Goal: Task Accomplishment & Management: Manage account settings

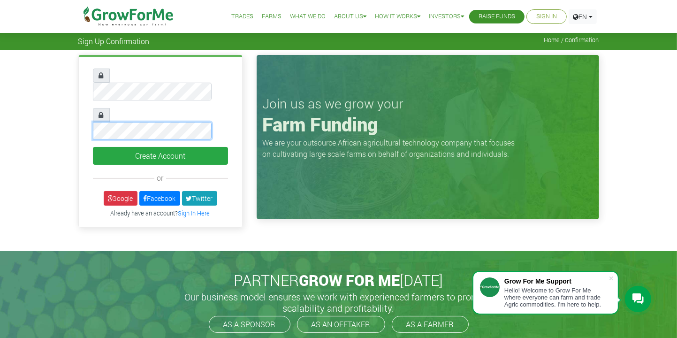
click at [93, 147] on button "Create Account" at bounding box center [160, 156] width 135 height 18
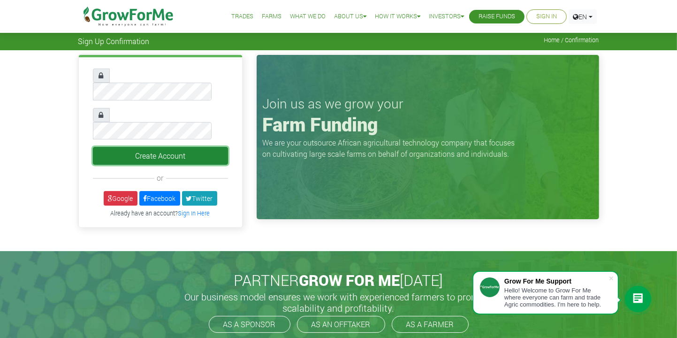
click at [176, 147] on button "Create Account" at bounding box center [160, 156] width 135 height 18
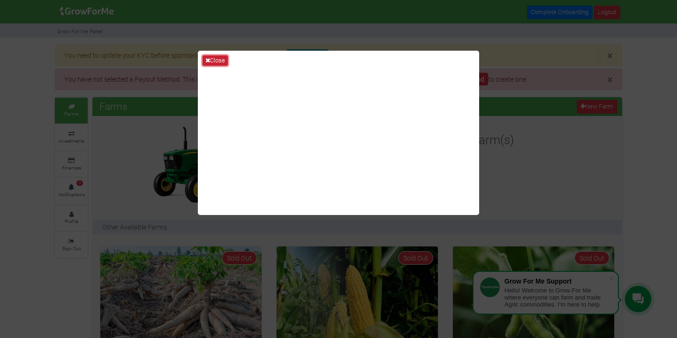
click at [207, 61] on icon at bounding box center [207, 60] width 5 height 6
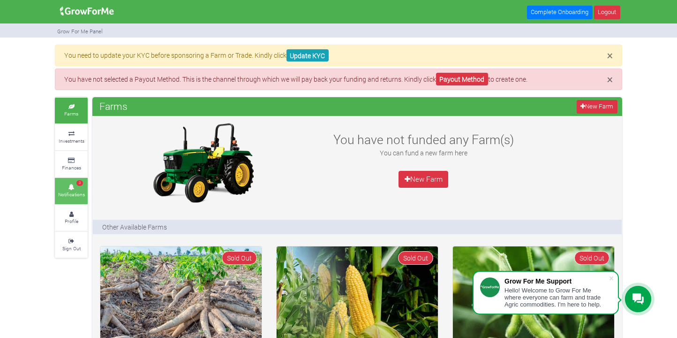
click at [70, 187] on icon at bounding box center [71, 187] width 28 height 5
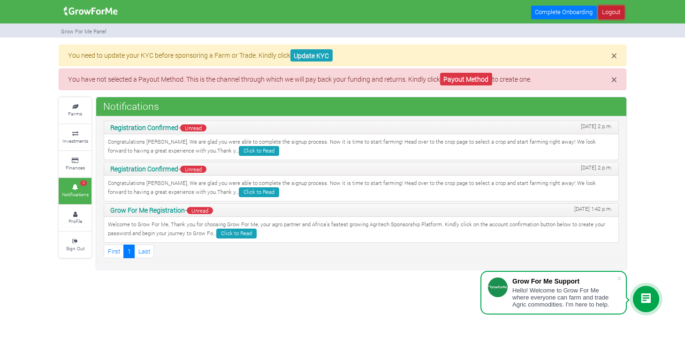
click at [607, 15] on link "Logout" at bounding box center [611, 13] width 26 height 14
